Goal: Task Accomplishment & Management: Manage account settings

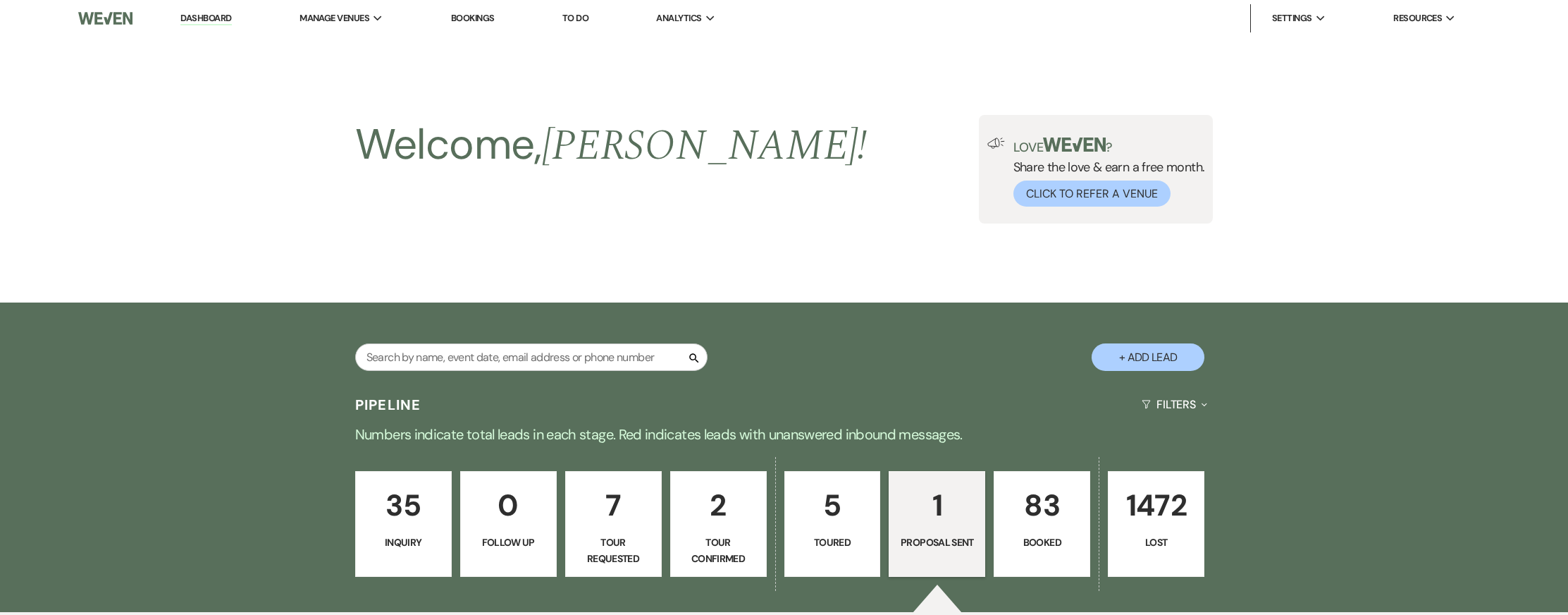
select select "6"
click at [919, 494] on p "1" at bounding box center [937, 504] width 78 height 47
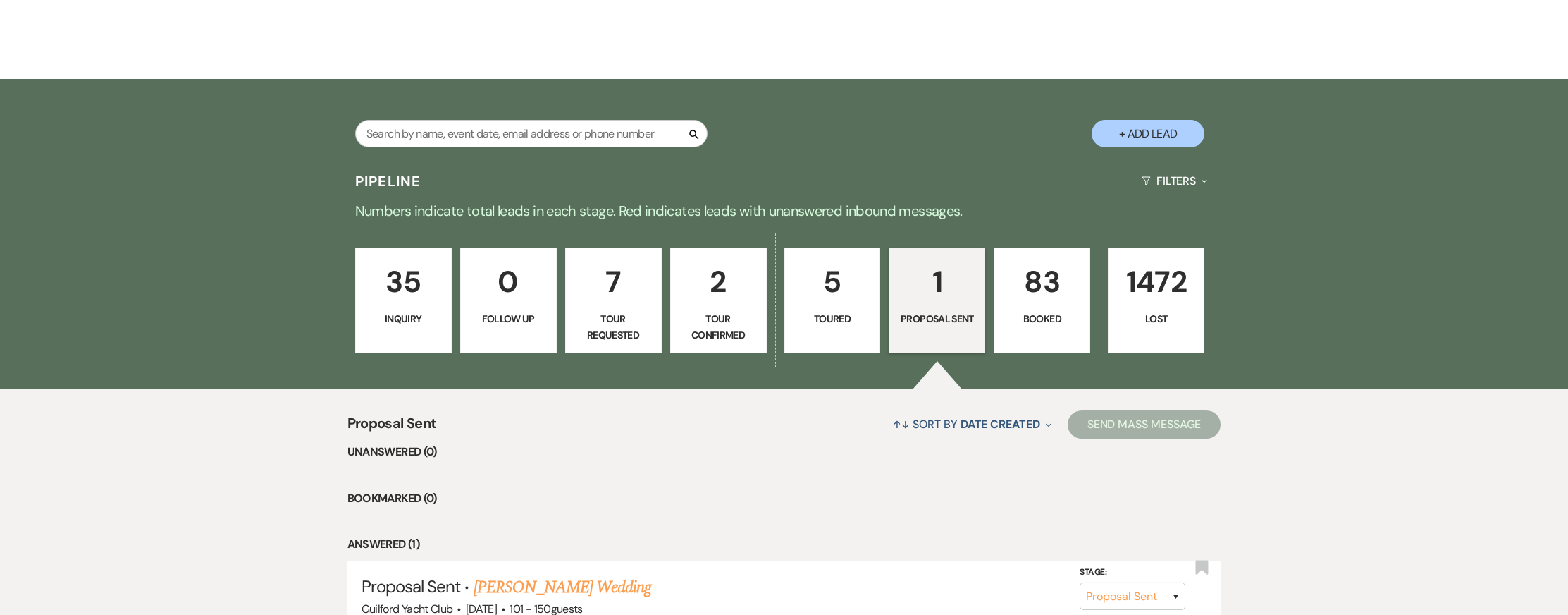
scroll to position [355, 0]
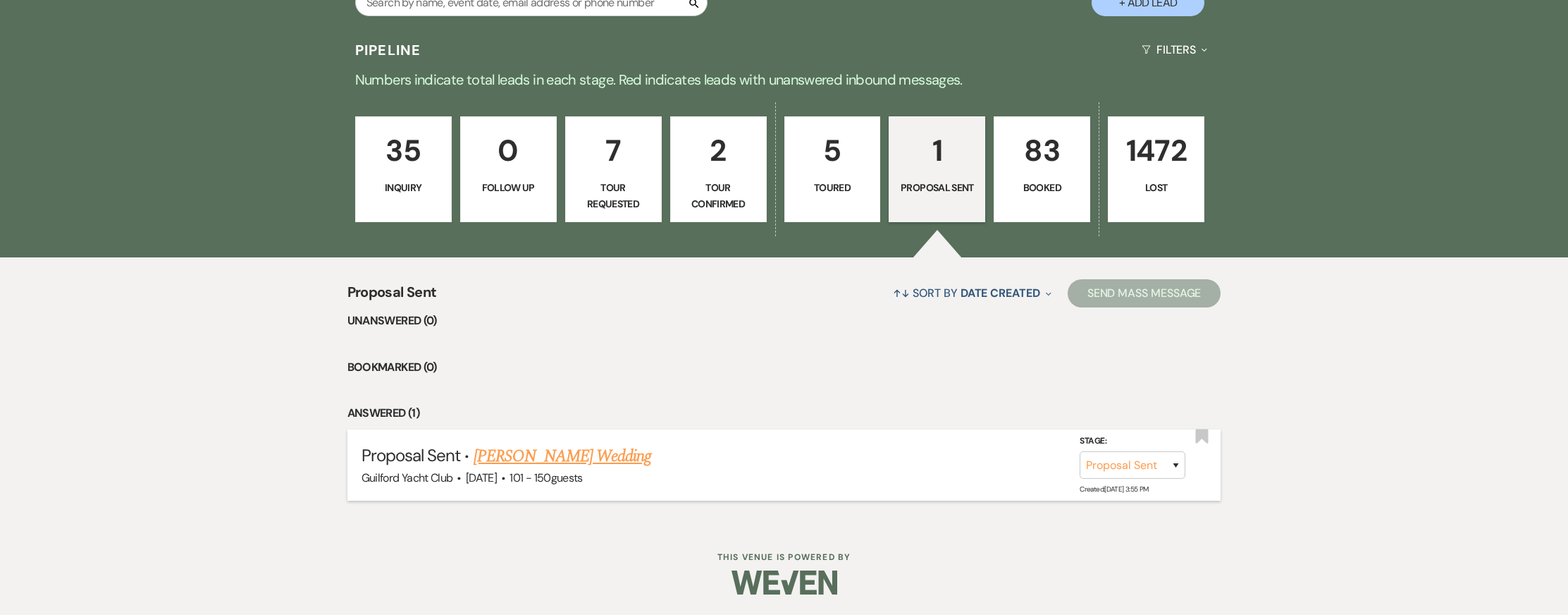
click at [607, 458] on link "[PERSON_NAME] Wedding" at bounding box center [563, 455] width 179 height 26
select select "6"
select select "2"
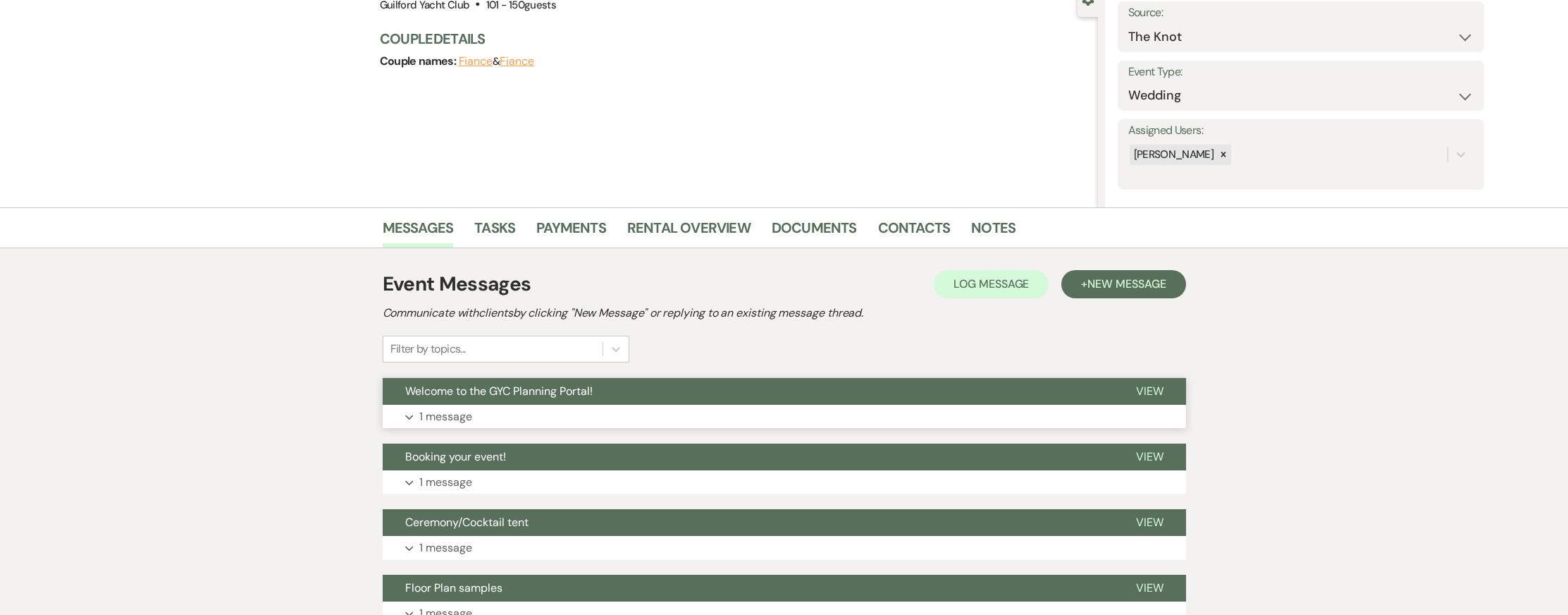
scroll to position [150, 0]
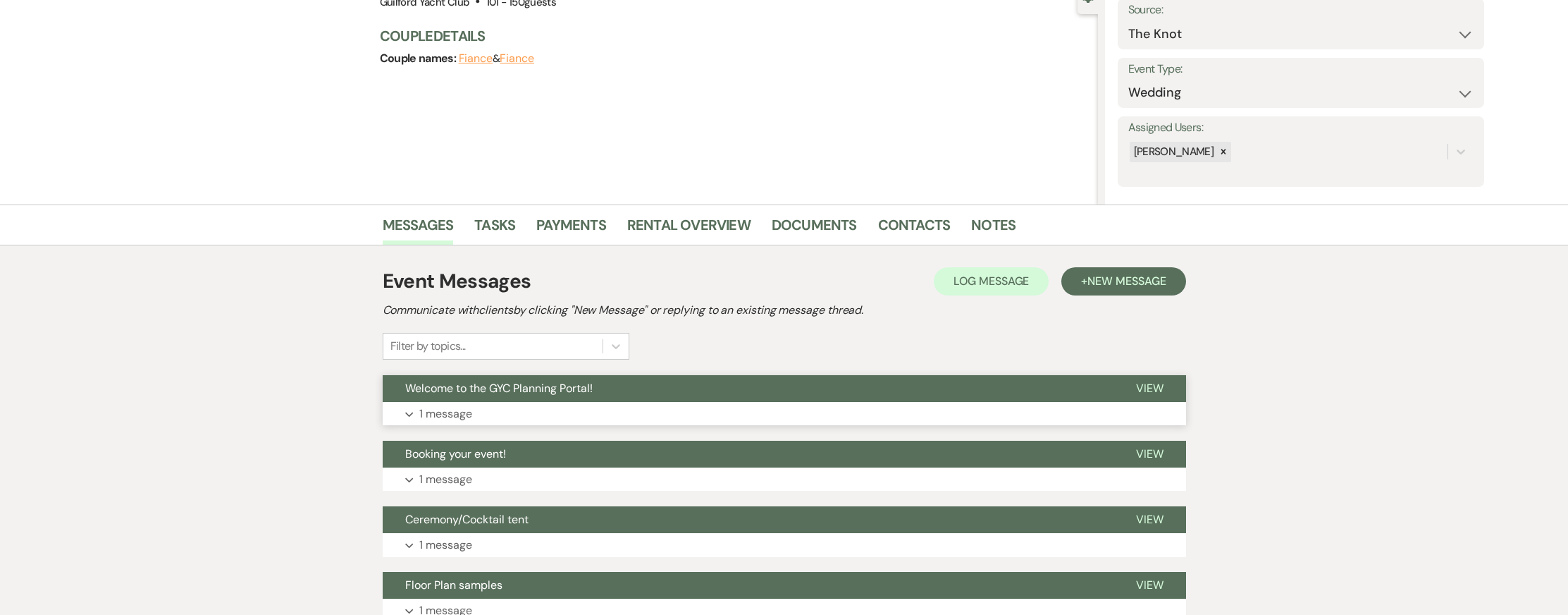
click at [1148, 391] on span "View" at bounding box center [1149, 388] width 27 height 15
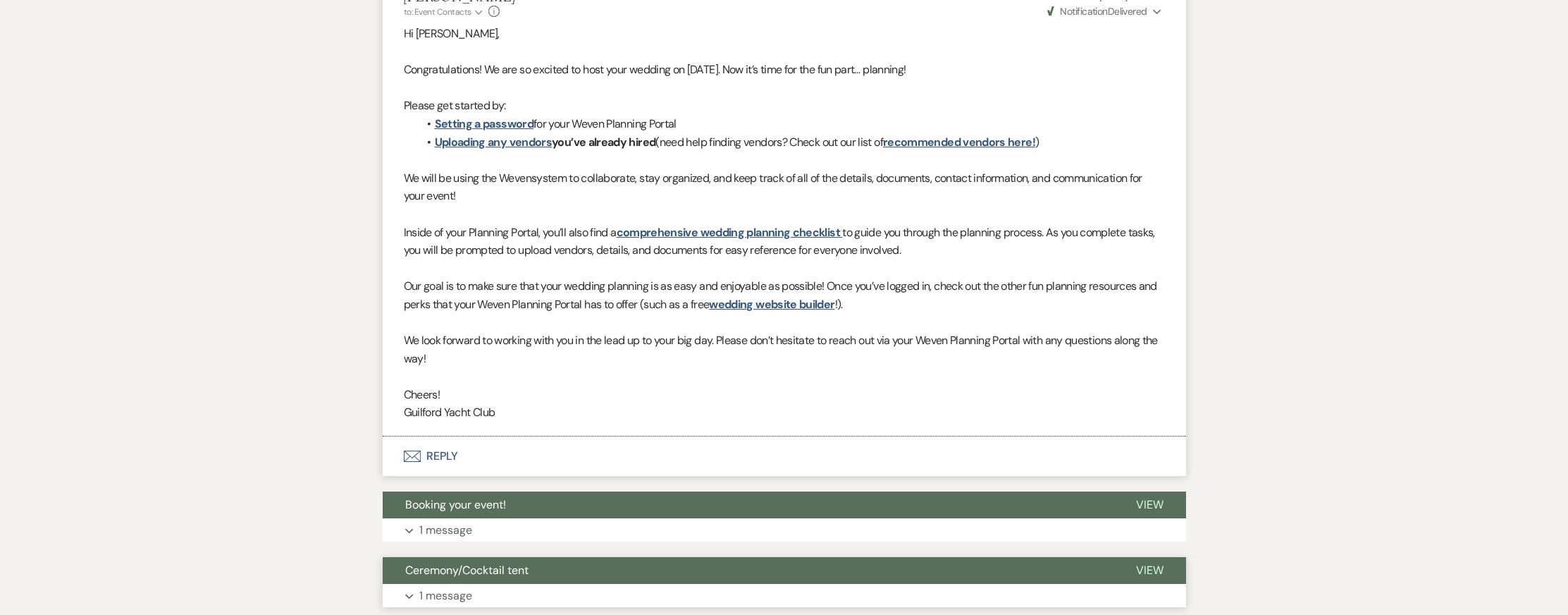
scroll to position [705, 0]
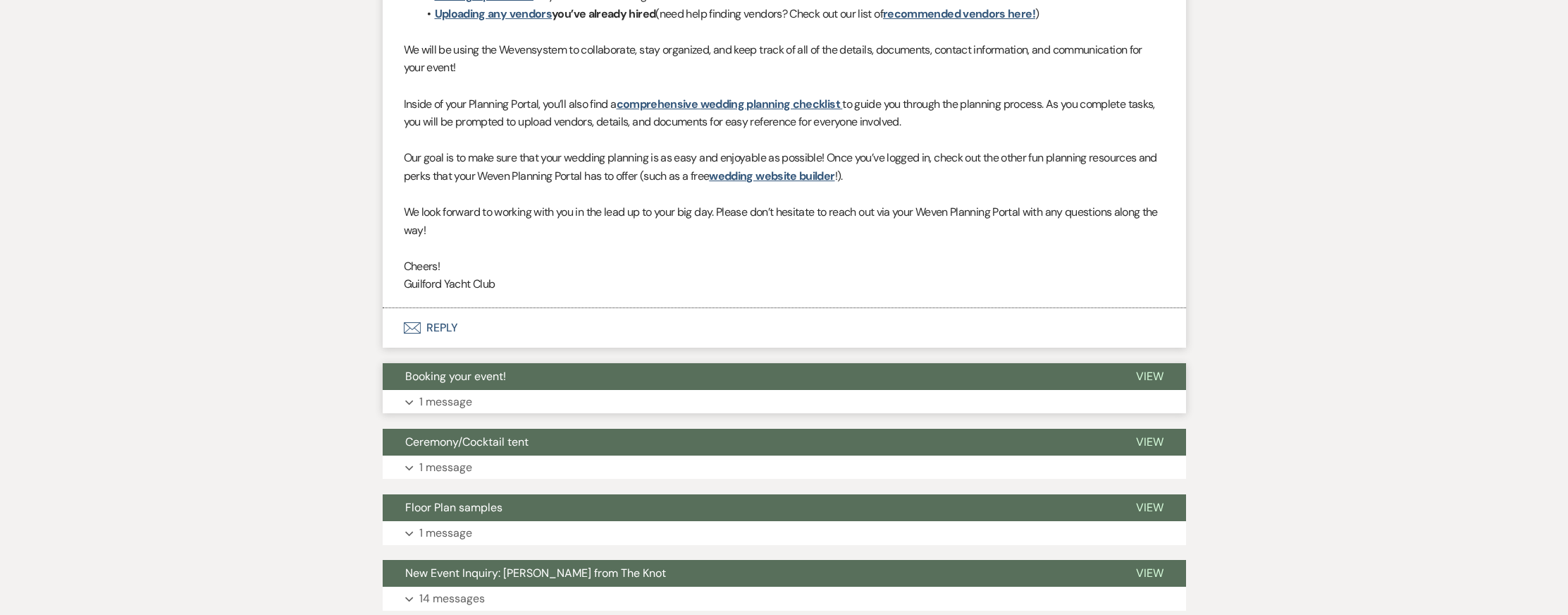
click at [1144, 376] on span "View" at bounding box center [1149, 376] width 27 height 15
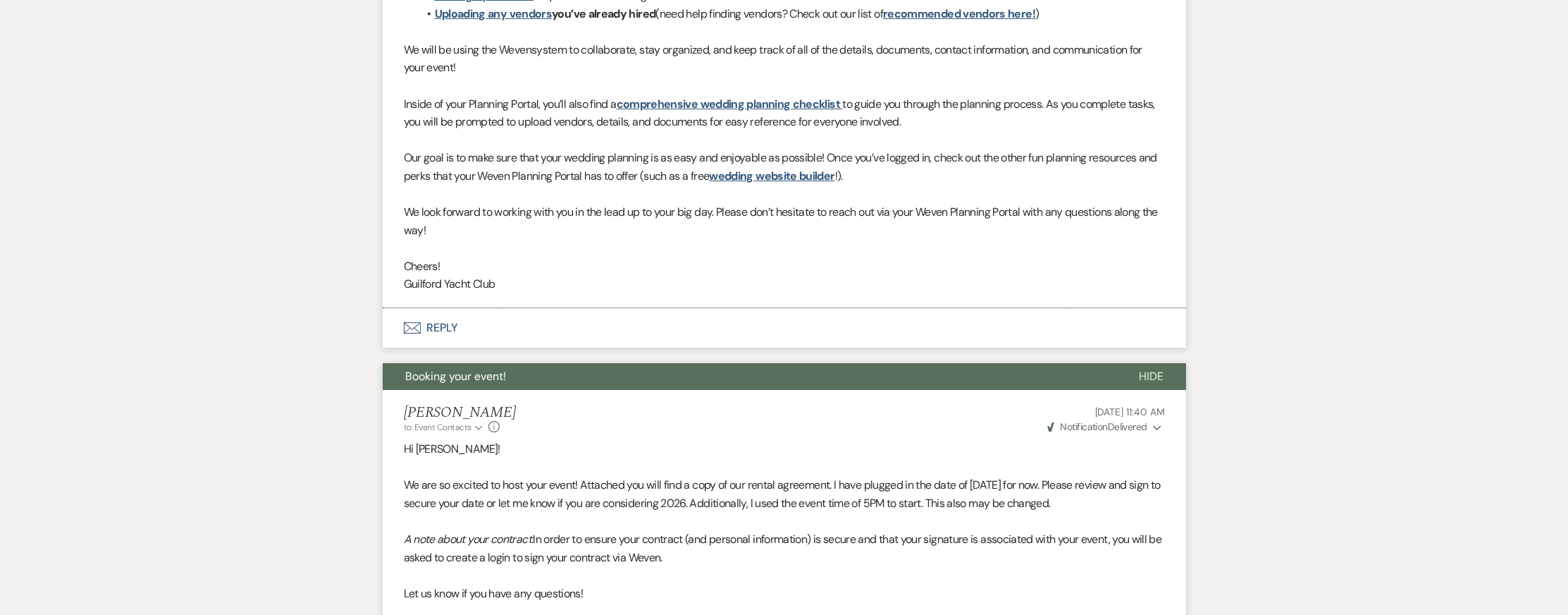
click at [1079, 430] on span "Notification" at bounding box center [1084, 426] width 47 height 12
click at [947, 413] on div "[PERSON_NAME] to: Event Contacts Expand Info [DATE] 11:40 AM Weven Check Notifi…" at bounding box center [784, 419] width 761 height 30
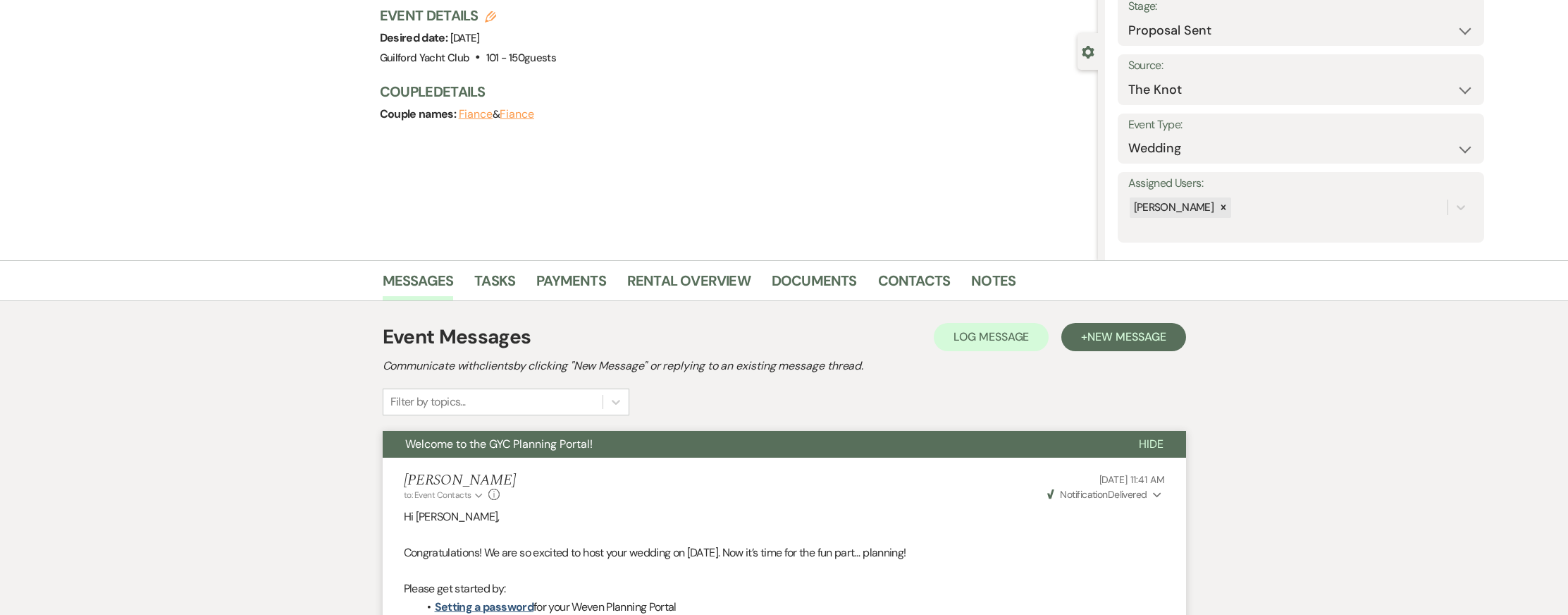
scroll to position [0, 0]
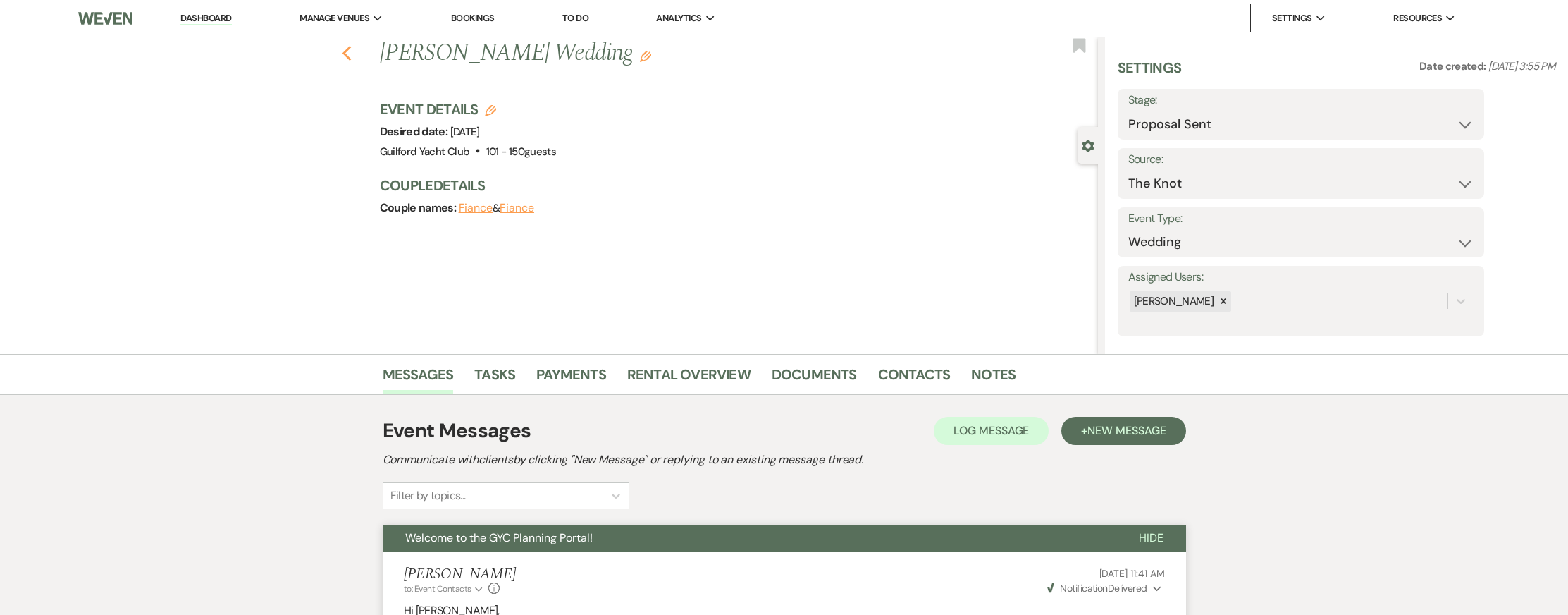
click at [346, 56] on use "button" at bounding box center [346, 53] width 9 height 16
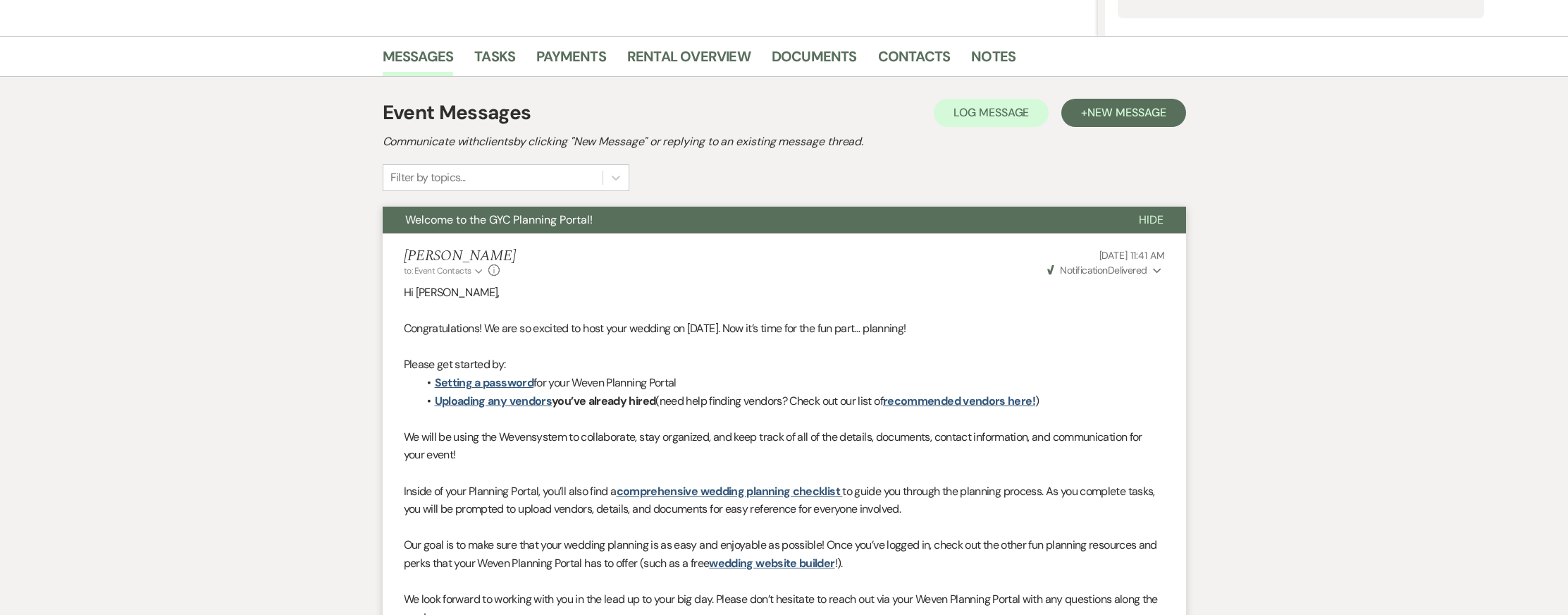
select select "6"
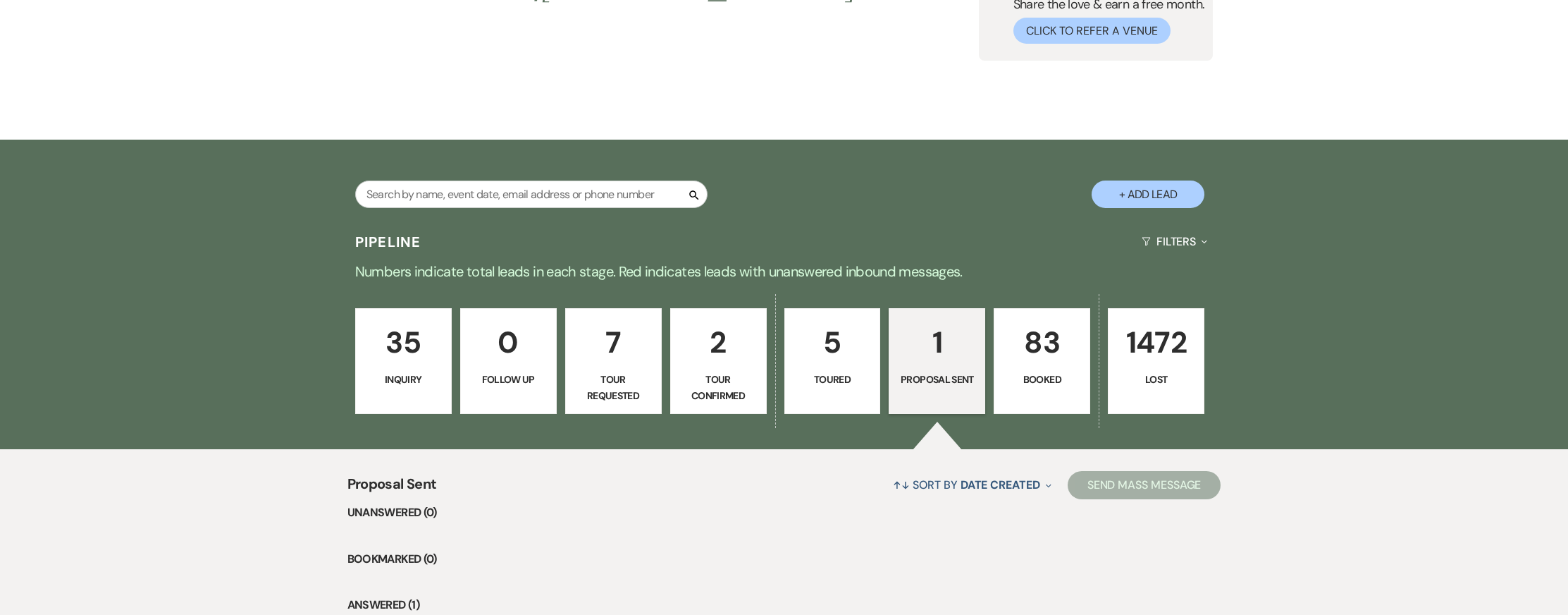
scroll to position [0, 0]
